Goal: Task Accomplishment & Management: Manage account settings

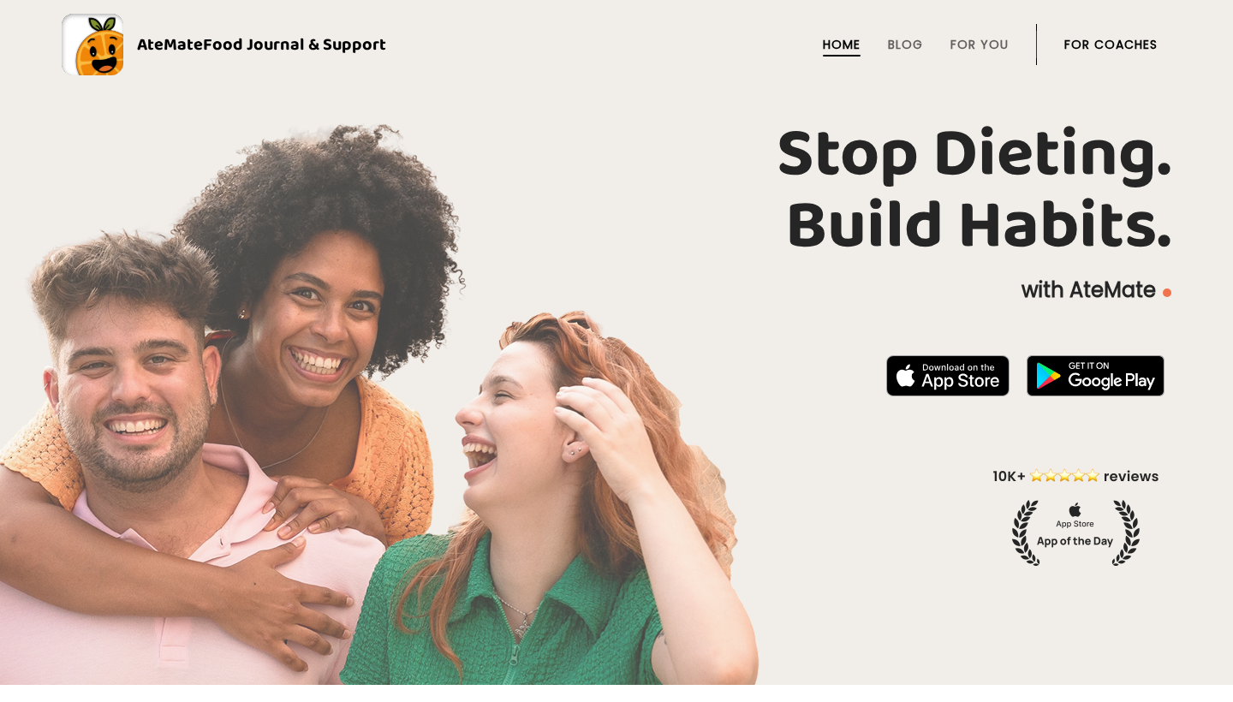
click at [1102, 41] on link "For Coaches" at bounding box center [1110, 45] width 93 height 14
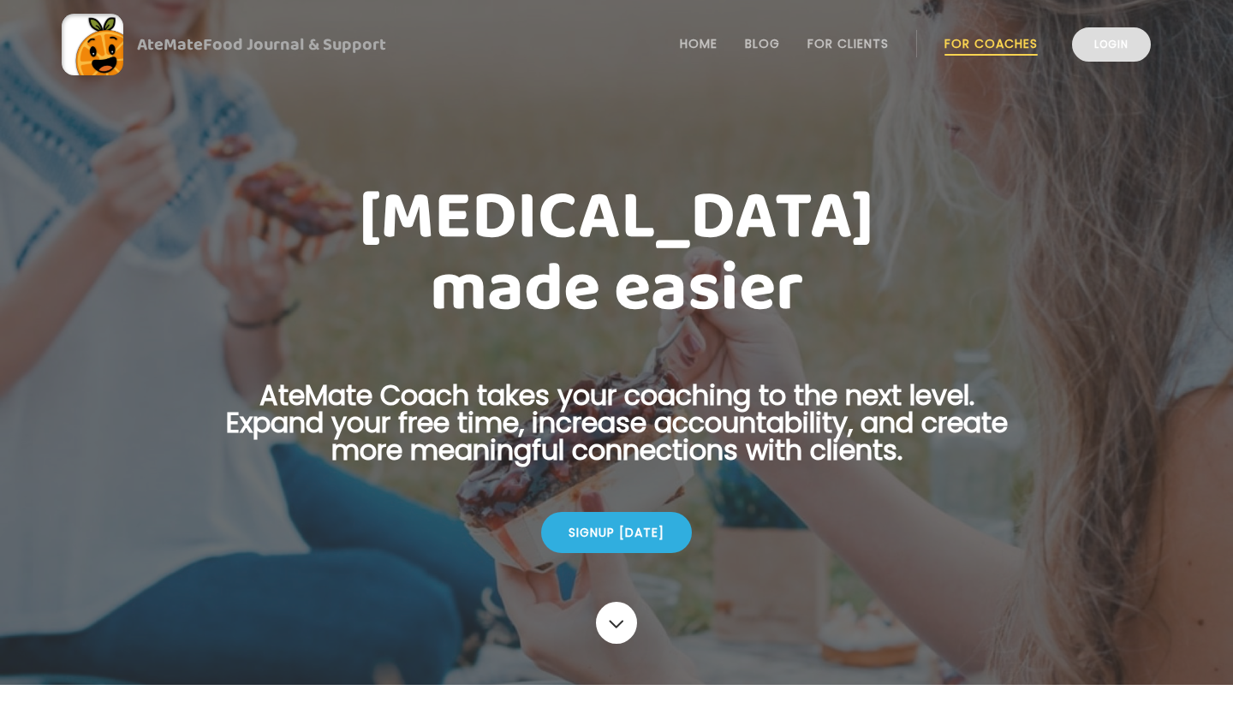
click at [1091, 41] on link "Login" at bounding box center [1111, 44] width 79 height 34
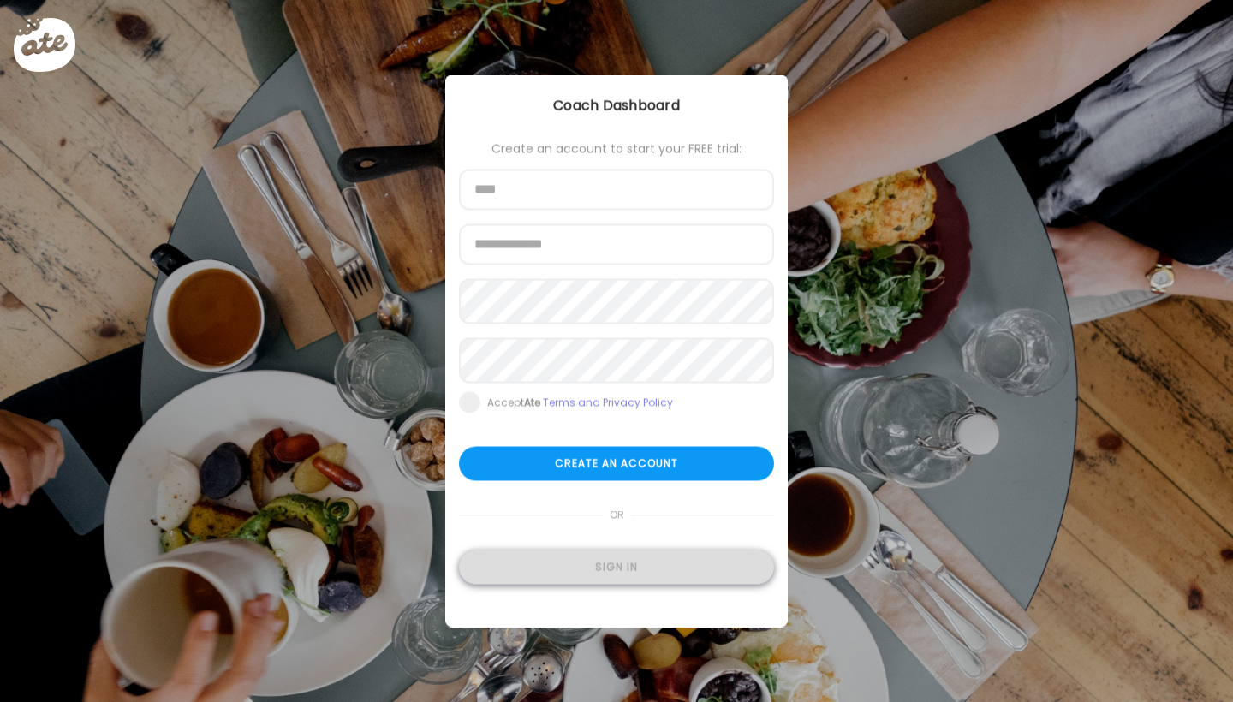
click at [560, 584] on div "Sign in" at bounding box center [616, 567] width 315 height 34
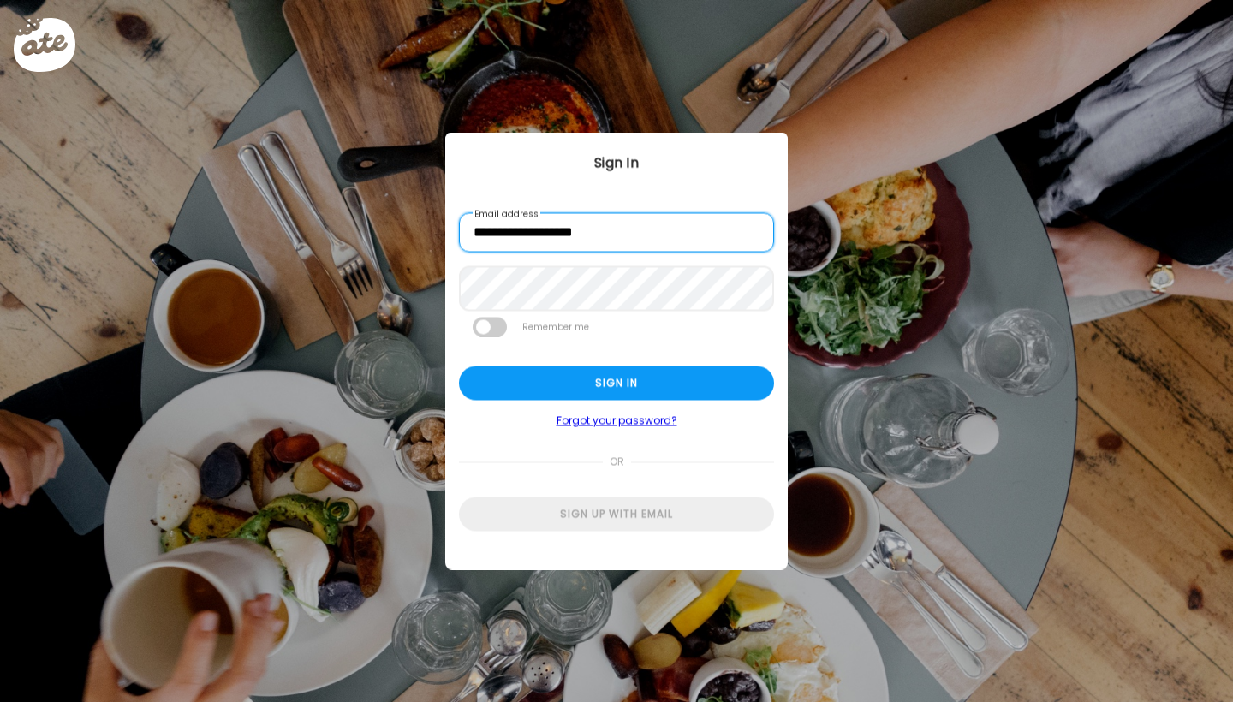
type input "**********"
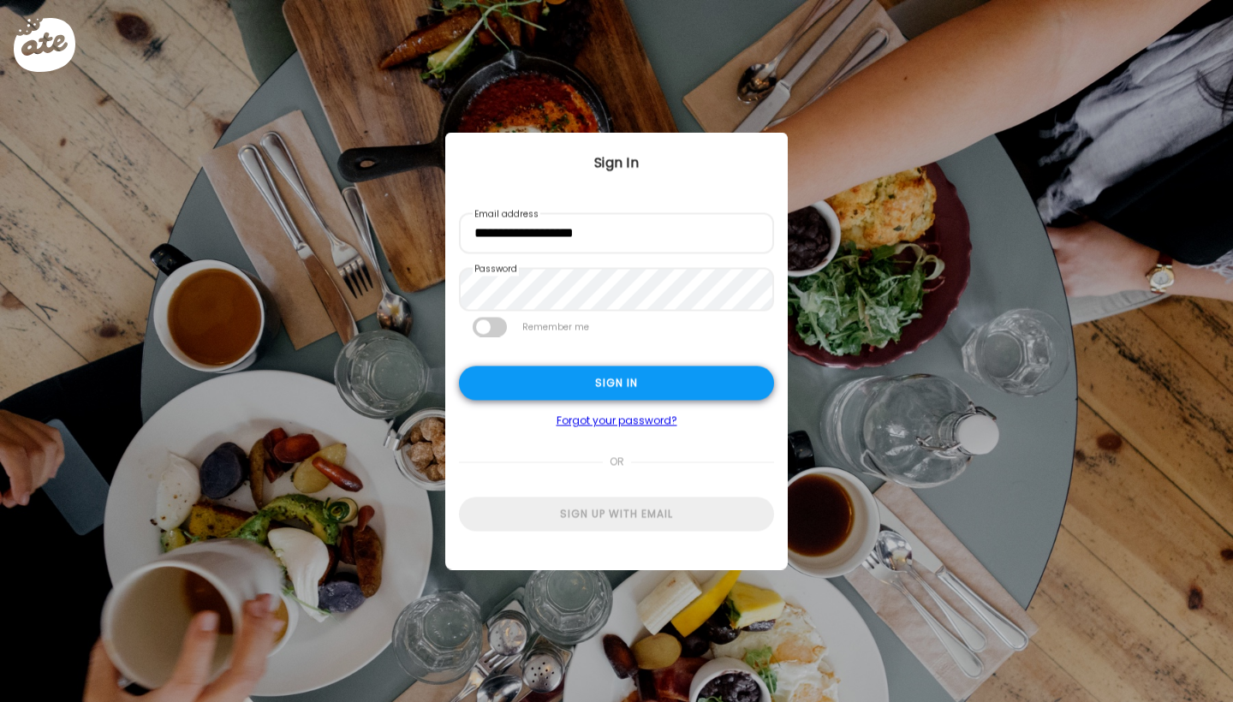
click at [556, 392] on div "Sign in" at bounding box center [616, 383] width 315 height 34
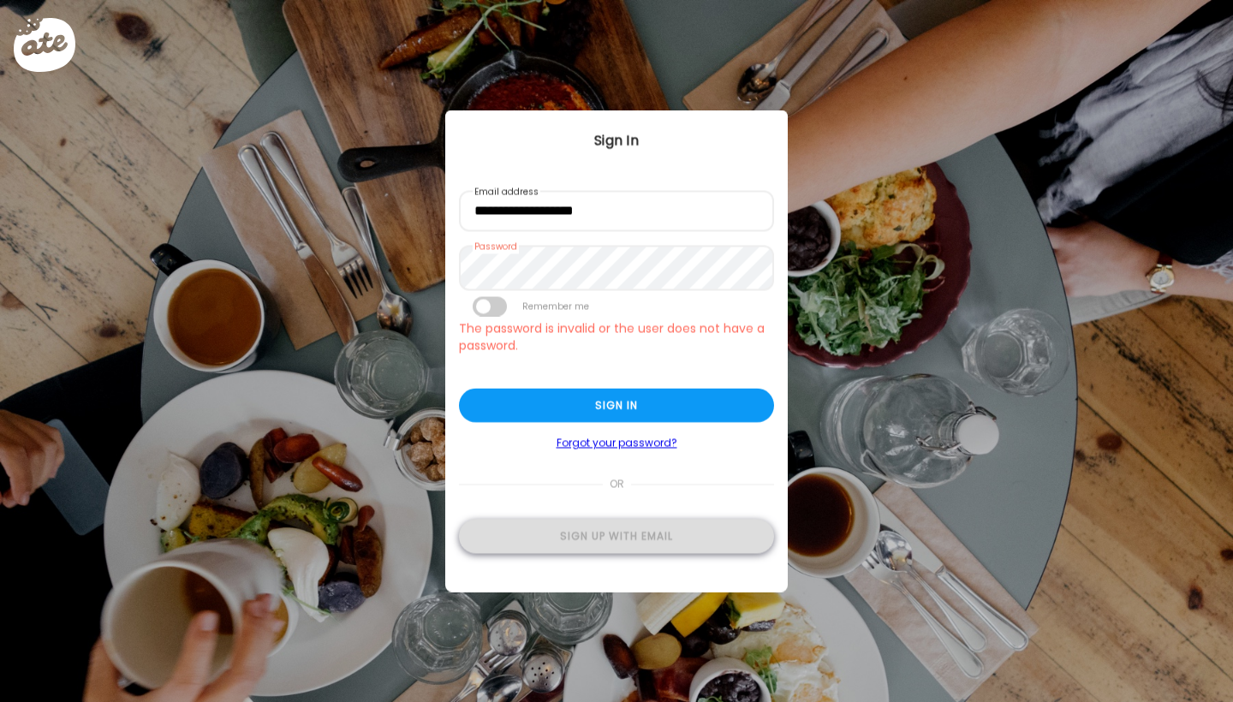
click at [554, 546] on div "Sign up with email" at bounding box center [616, 537] width 315 height 34
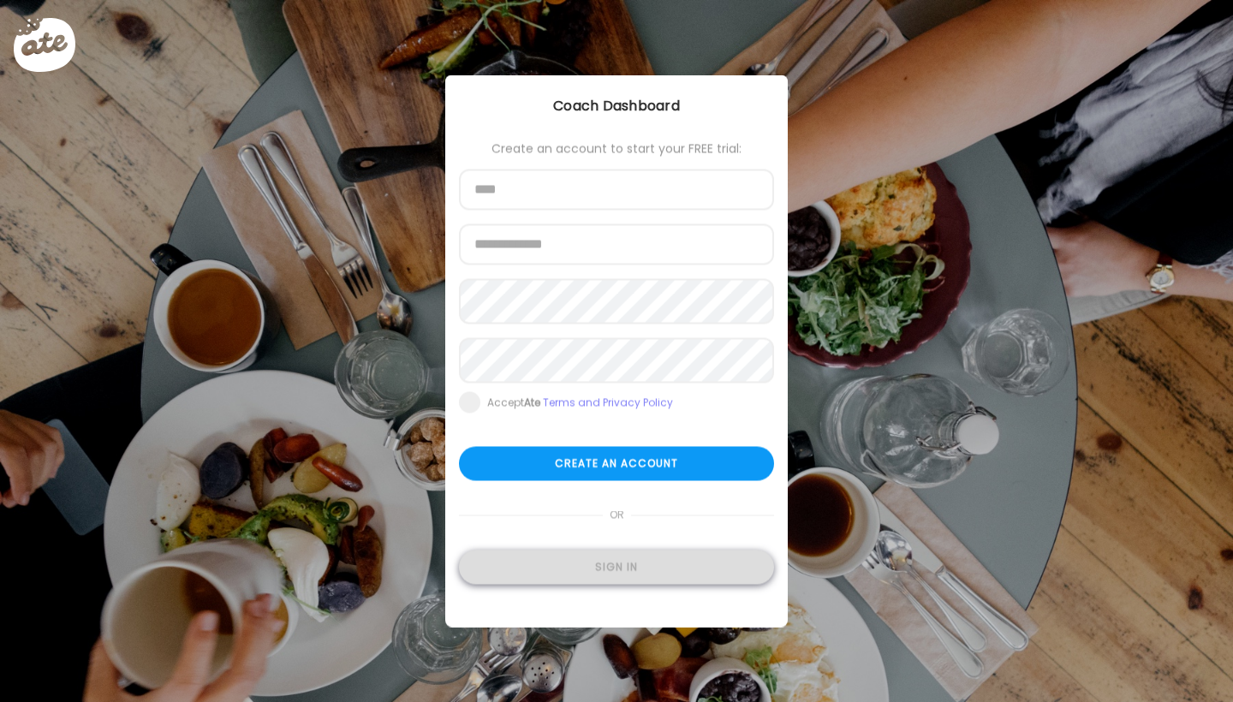
click at [557, 575] on div "Sign in" at bounding box center [616, 567] width 315 height 34
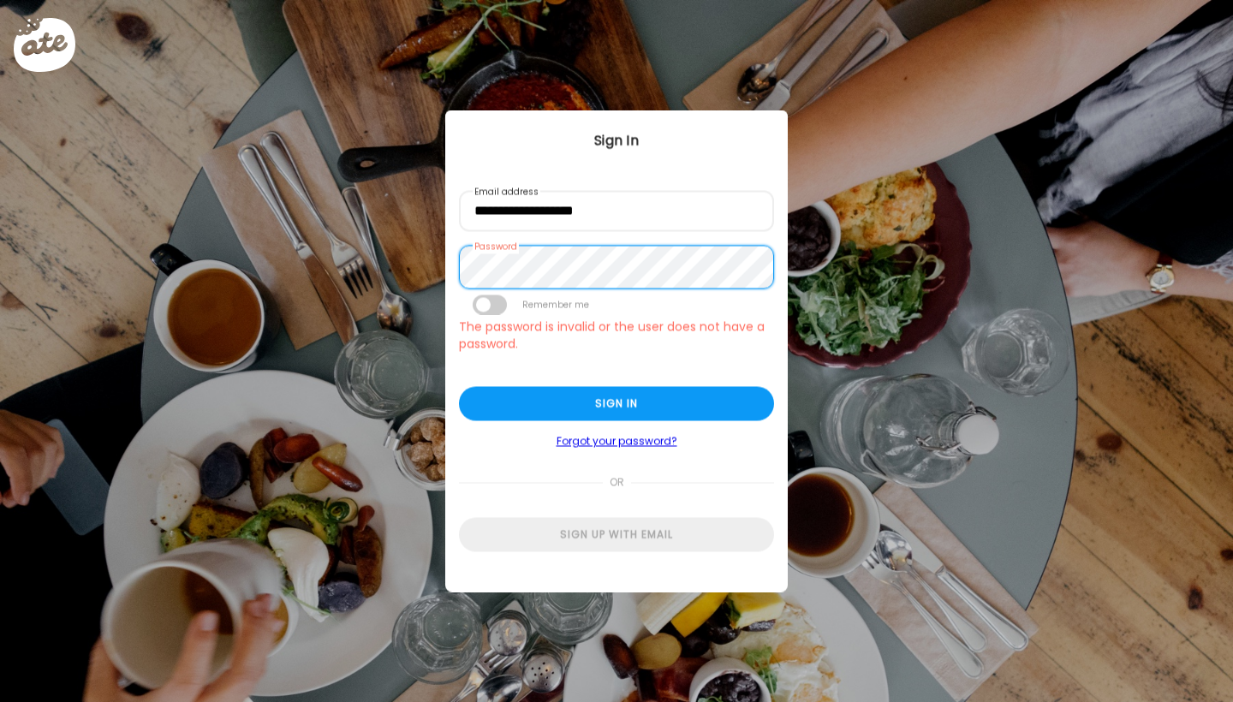
click at [441, 263] on div "Ate Coach Dashboard Wahoo! It’s official Take a moment to set up your Coach Pro…" at bounding box center [616, 351] width 1233 height 702
click at [426, 270] on div "Ate Coach Dashboard Wahoo! It’s official Take a moment to set up your Coach Pro…" at bounding box center [616, 351] width 1233 height 702
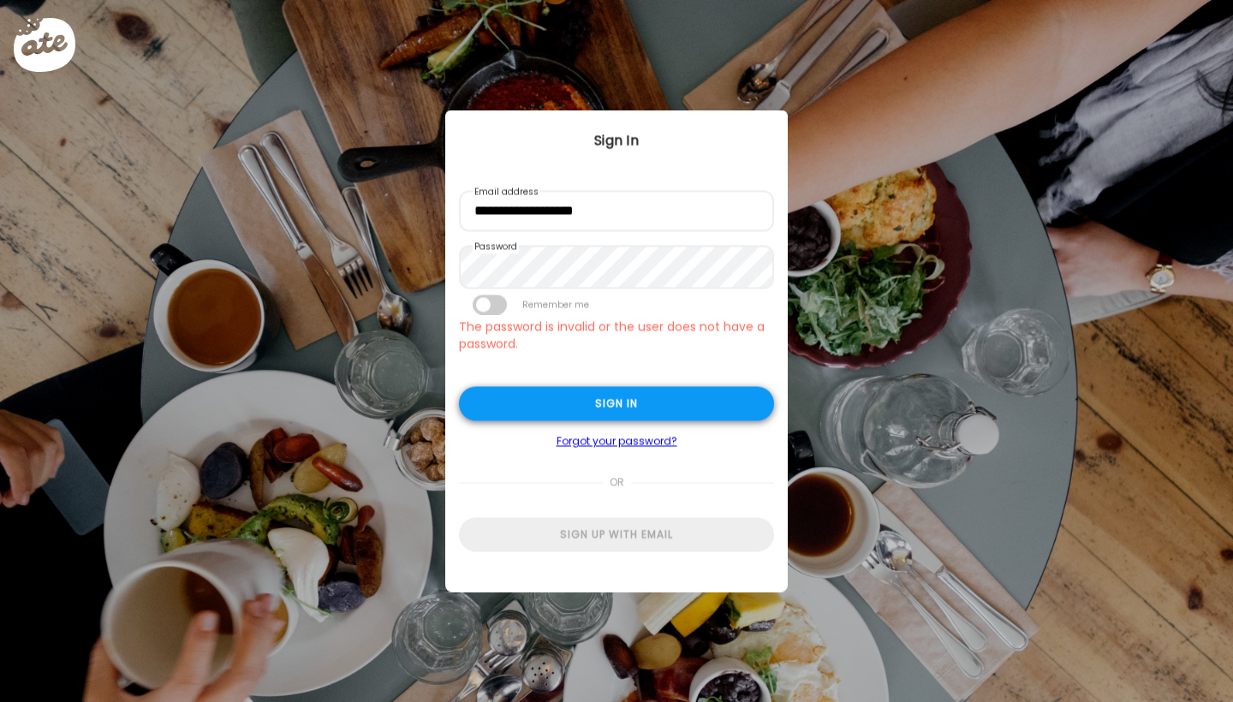
click at [551, 407] on div "Sign in" at bounding box center [616, 404] width 315 height 34
type input "****"
type input "**********"
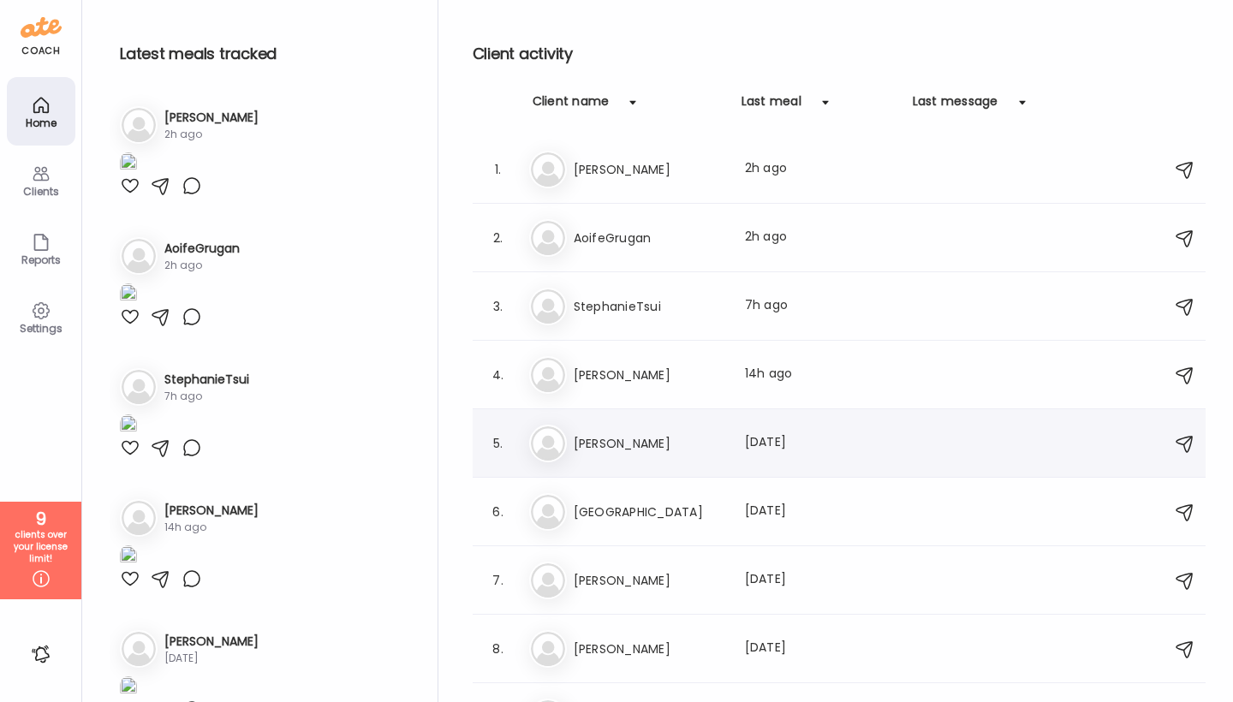
click at [627, 441] on h3 "[PERSON_NAME]" at bounding box center [648, 443] width 151 height 21
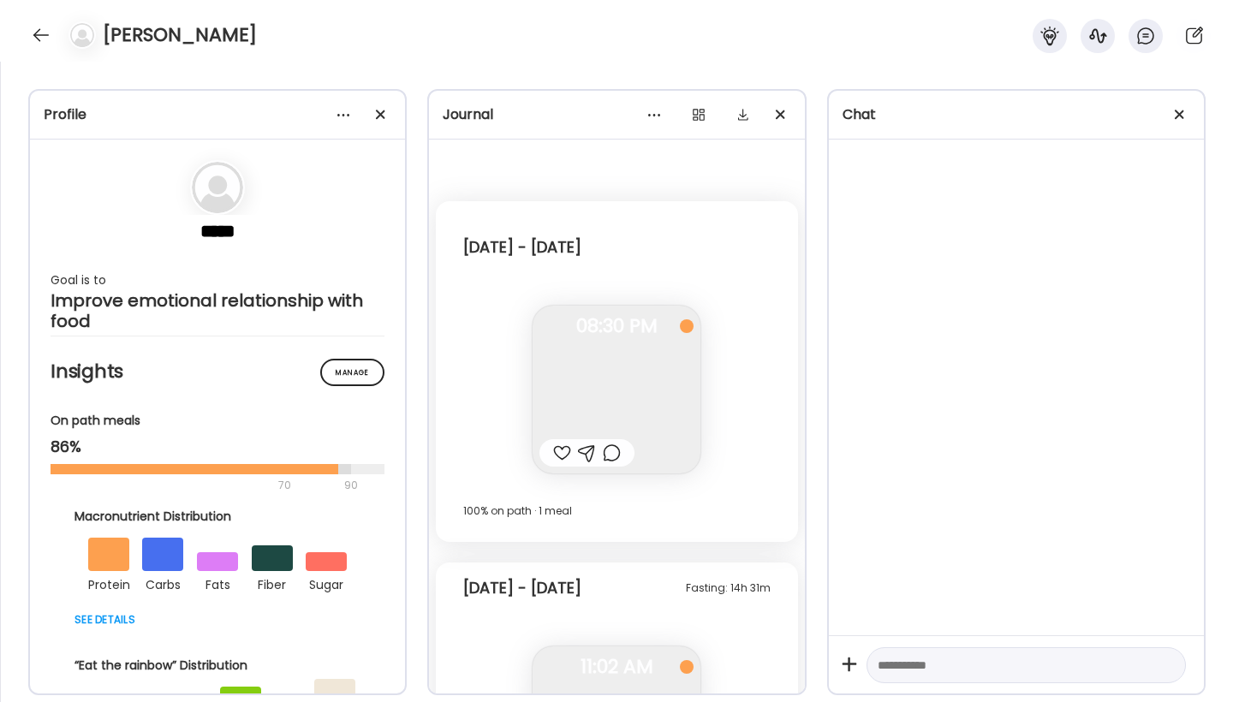
scroll to position [1701, 0]
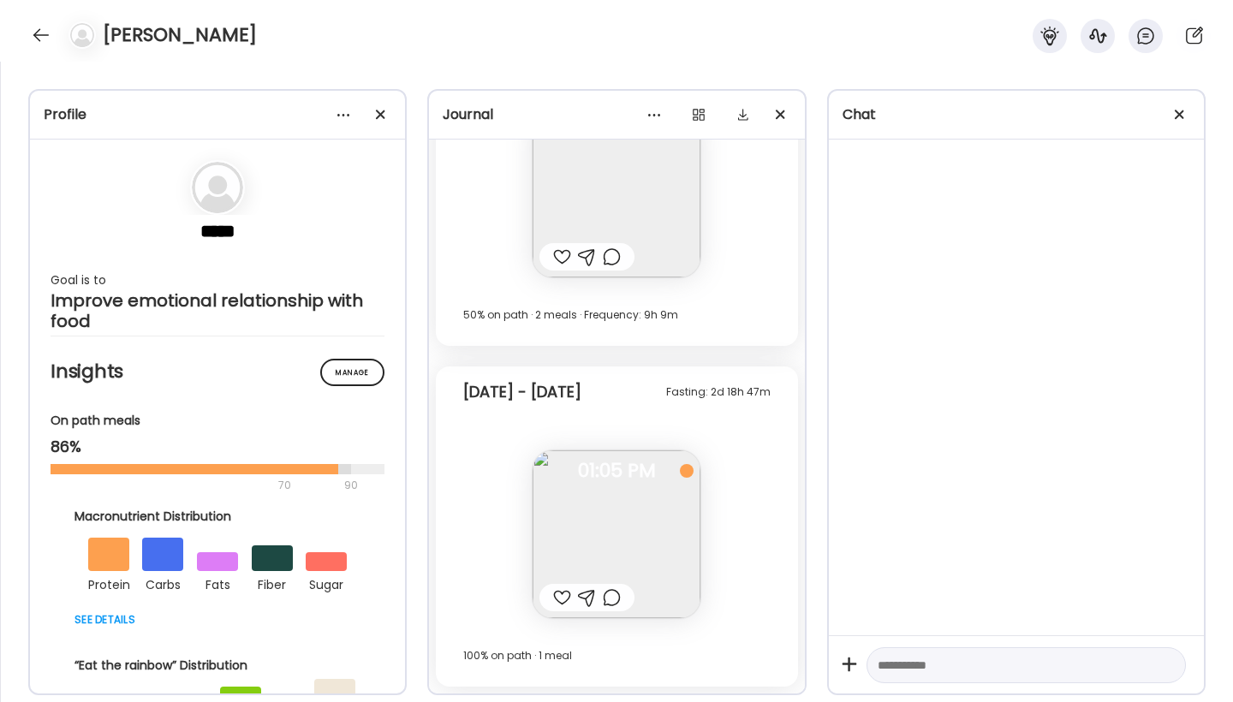
click at [769, 537] on div "Fasting: 2d 18h 47m [DATE] - [DATE] Lunch at home. Was fine! Thought it might b…" at bounding box center [616, 526] width 361 height 320
click at [636, 529] on img at bounding box center [616, 534] width 168 height 168
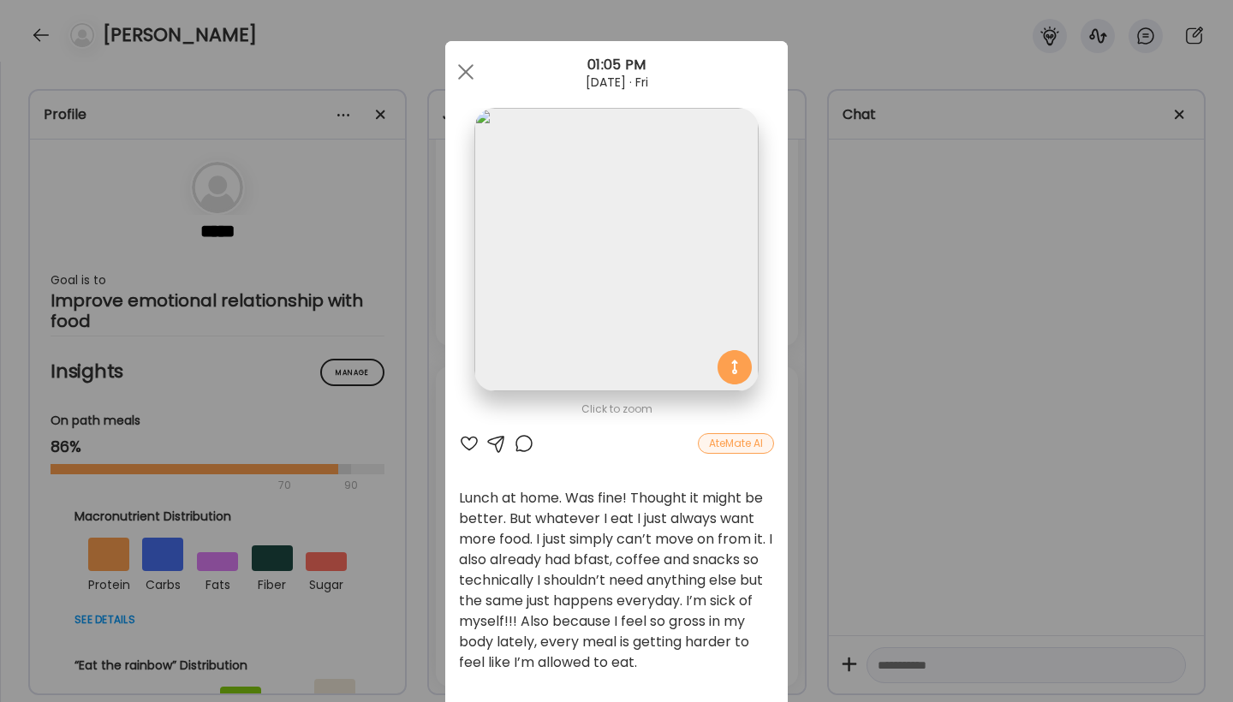
scroll to position [1667, 0]
click at [464, 74] on span at bounding box center [465, 71] width 15 height 15
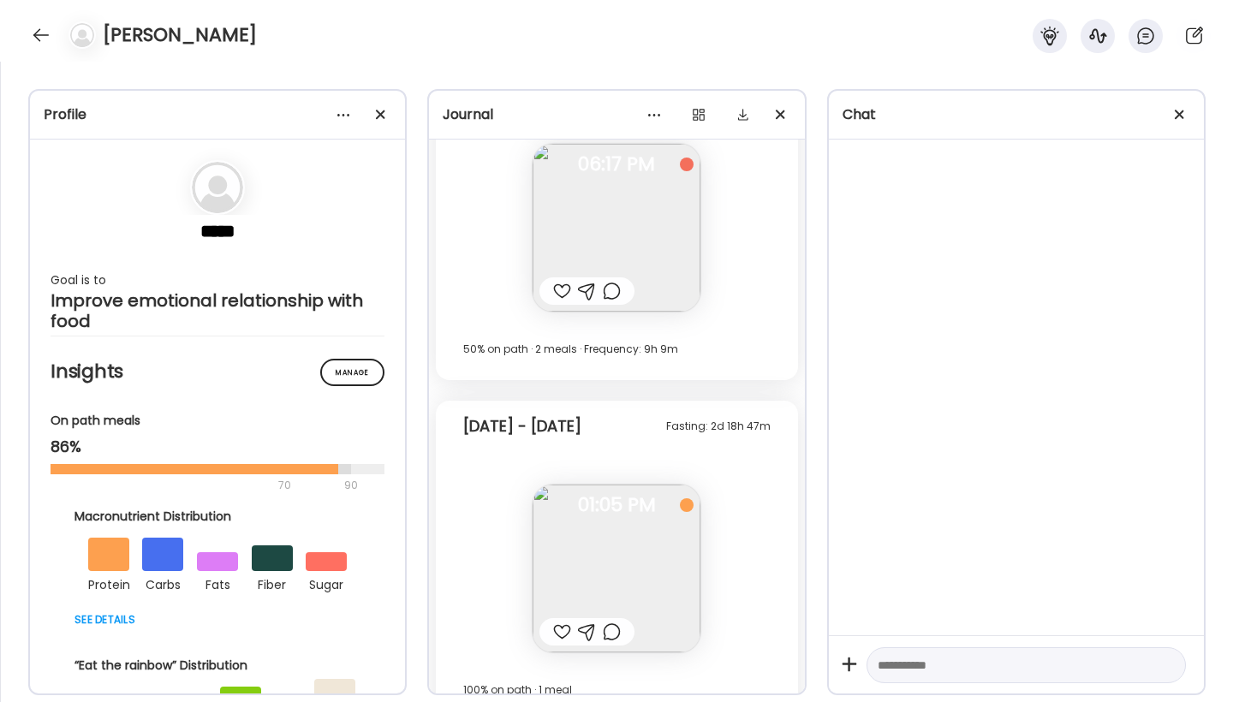
click at [584, 205] on img at bounding box center [616, 228] width 168 height 168
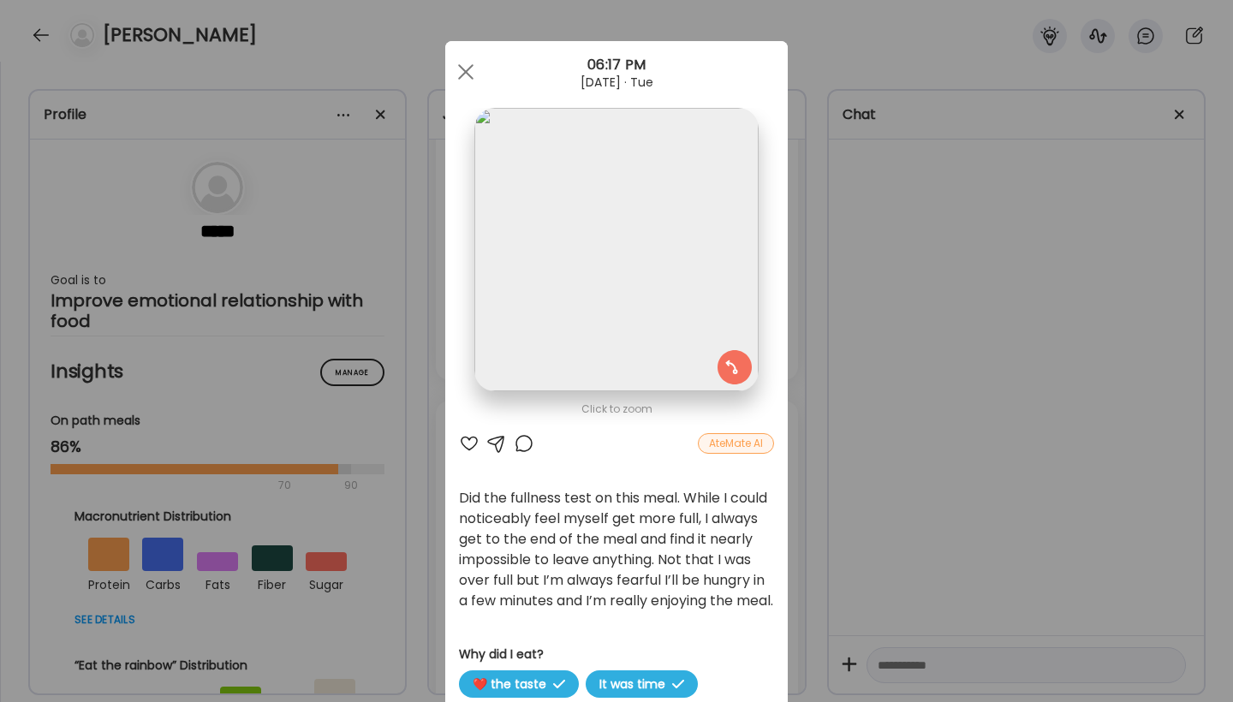
click at [622, 264] on img at bounding box center [615, 249] width 283 height 283
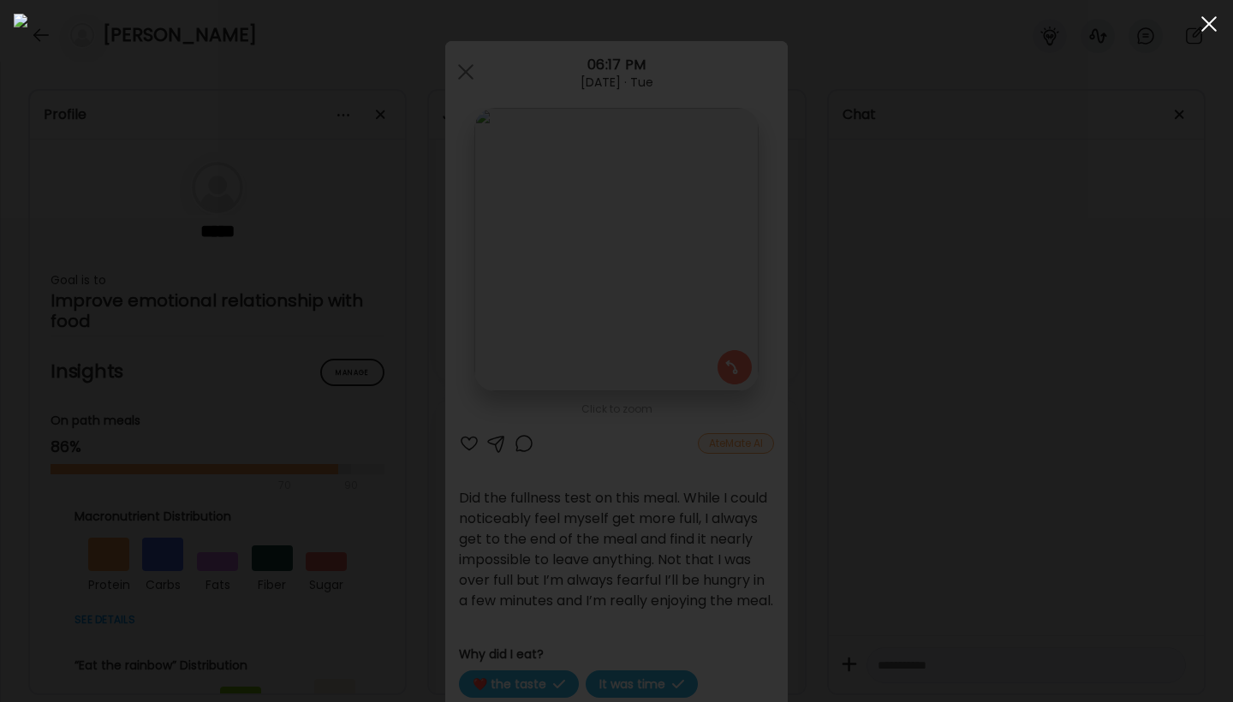
click at [1208, 27] on div at bounding box center [1208, 24] width 34 height 34
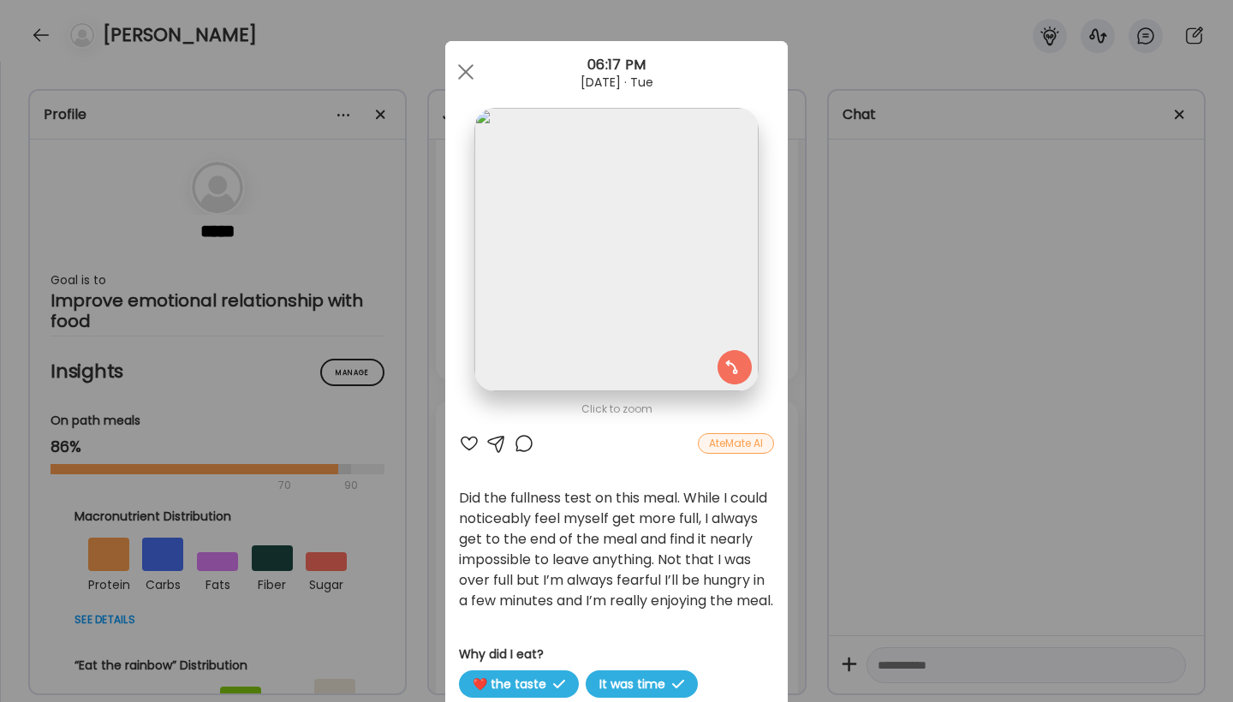
click at [800, 366] on div "Ate Coach Dashboard Wahoo! It’s official Take a moment to set up your Coach Pro…" at bounding box center [616, 351] width 1233 height 702
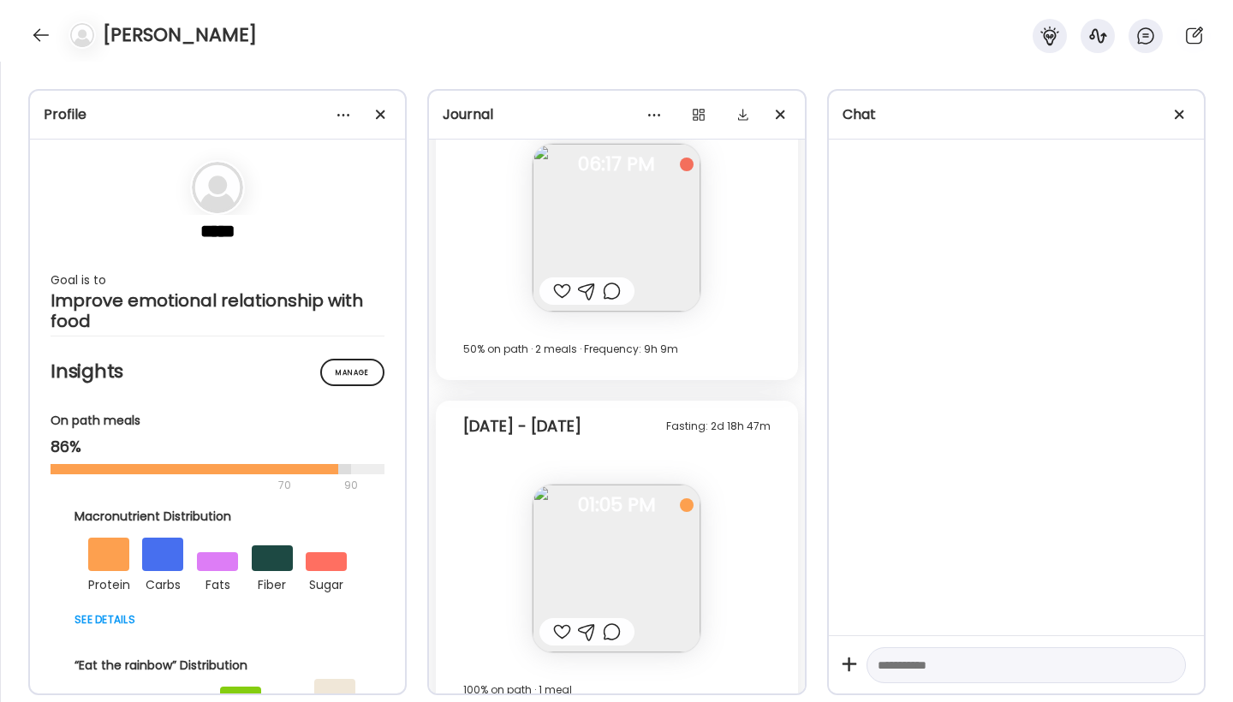
click at [789, 394] on div "Fasting: 20h 50m [DATE] - [DATE] Again same with lunch. I nearly always immedia…" at bounding box center [616, 126] width 375 height 1190
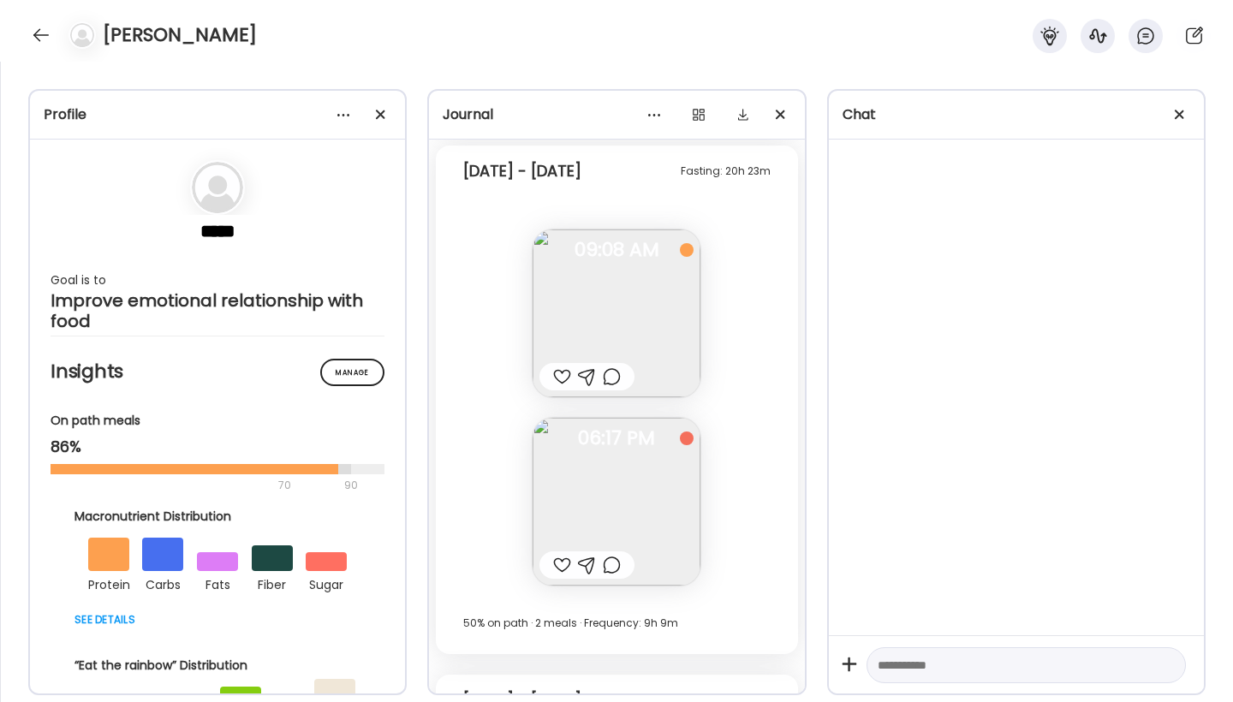
scroll to position [1358, 0]
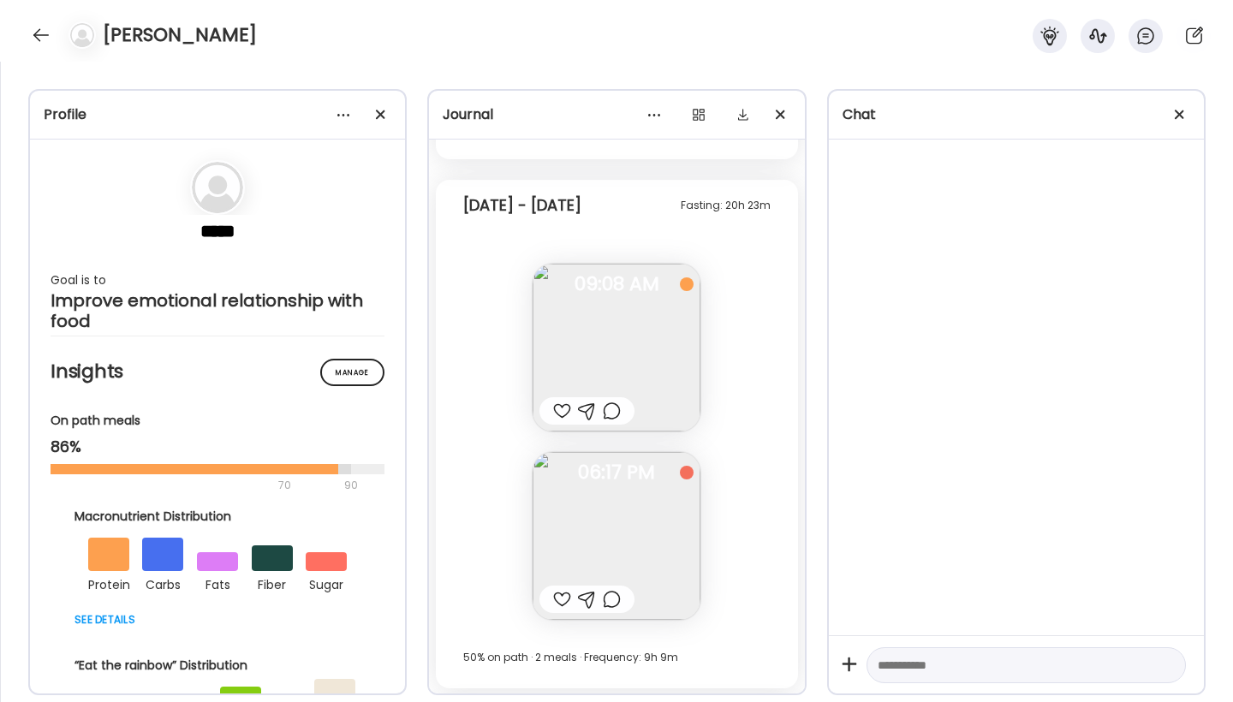
click at [621, 343] on img at bounding box center [616, 348] width 168 height 168
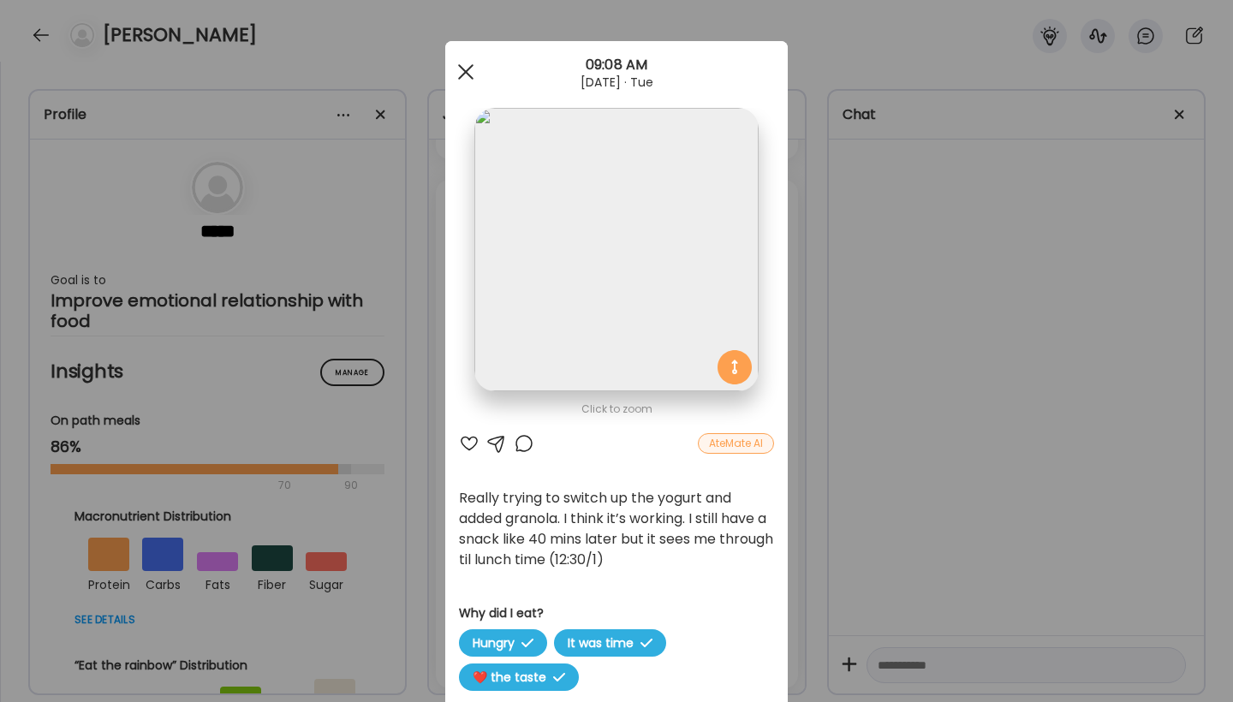
click at [466, 72] on span at bounding box center [465, 71] width 15 height 15
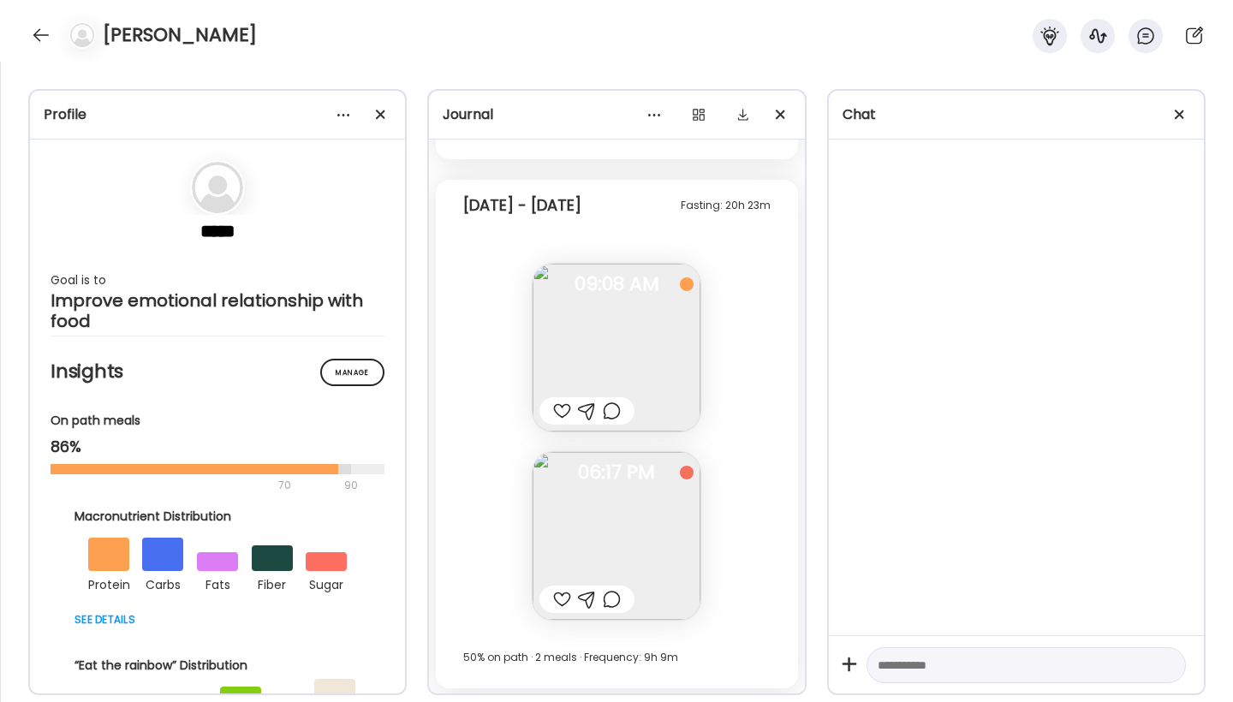
click at [801, 407] on div "Fasting: 20h 50m [DATE] - [DATE] Again same with lunch. I nearly always immedia…" at bounding box center [616, 434] width 375 height 1190
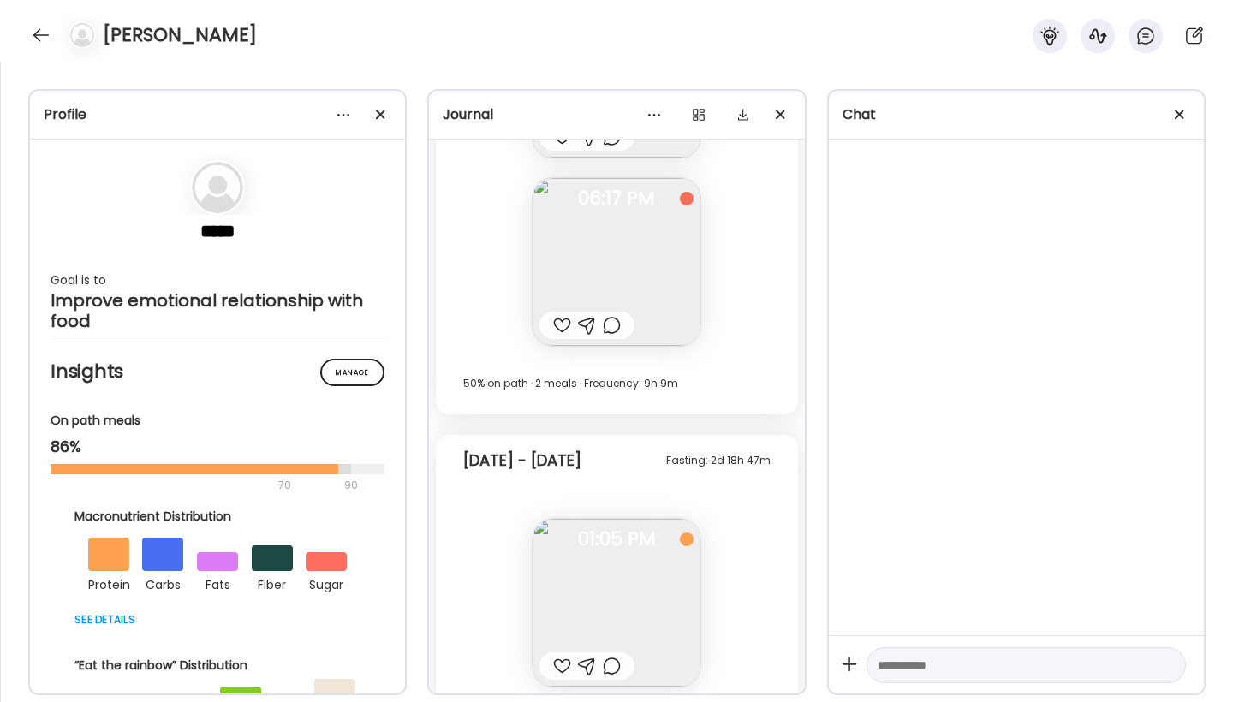
scroll to position [1701, 0]
